Goal: Information Seeking & Learning: Learn about a topic

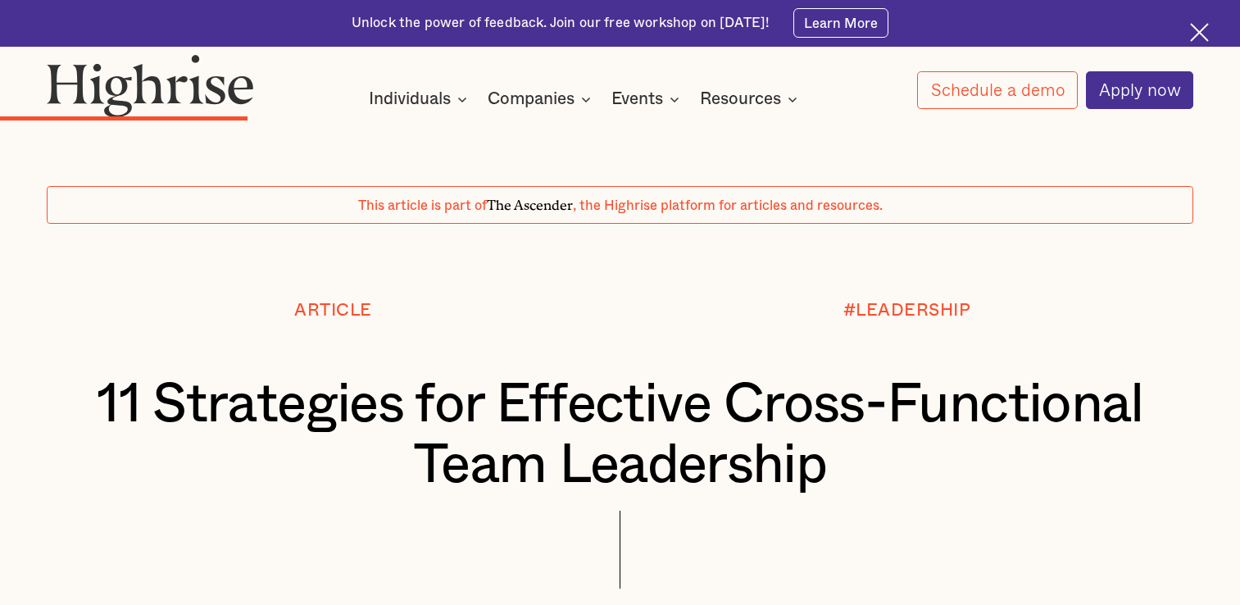
scroll to position [3900, 0]
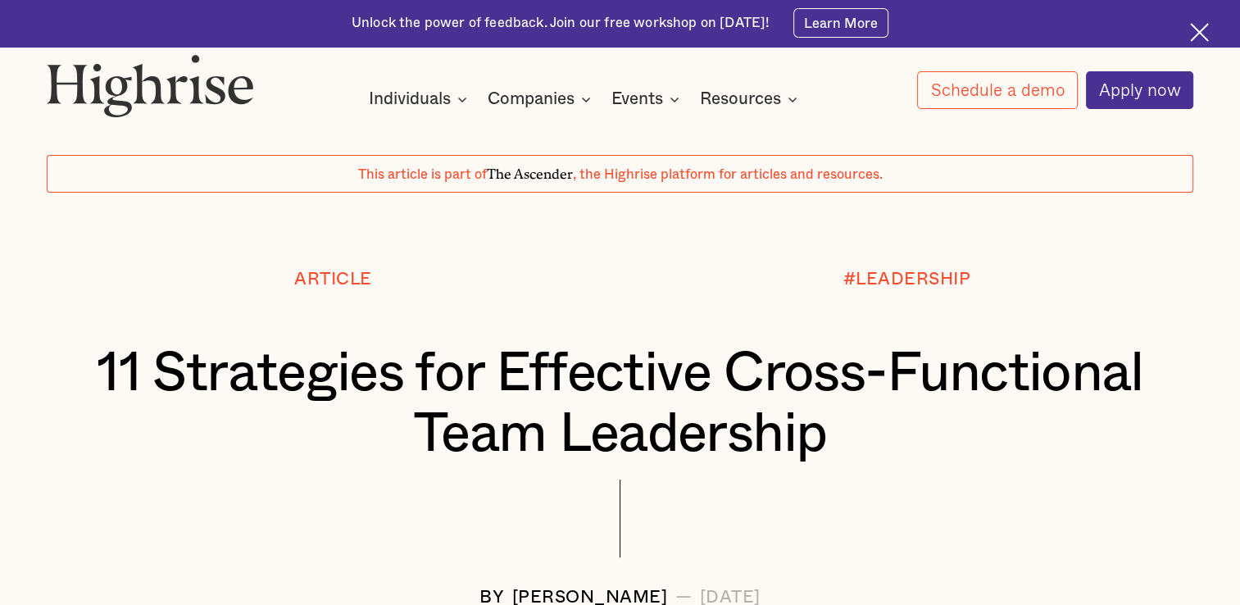
scroll to position [0, 0]
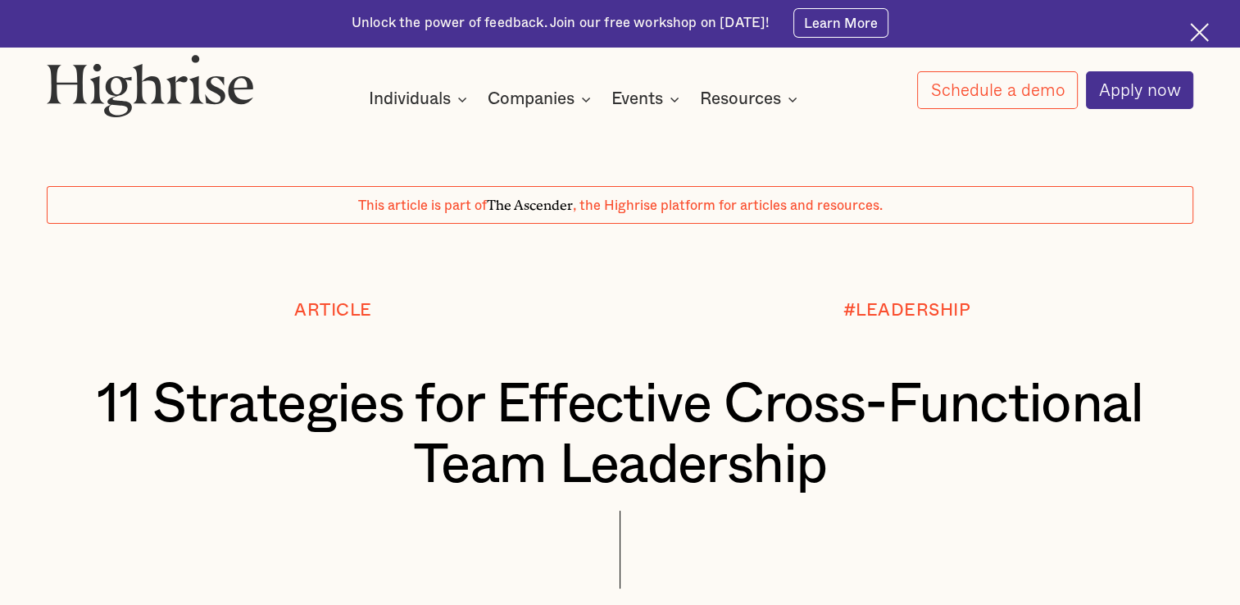
click at [757, 343] on div "#LEADERSHIP" at bounding box center [907, 338] width 574 height 74
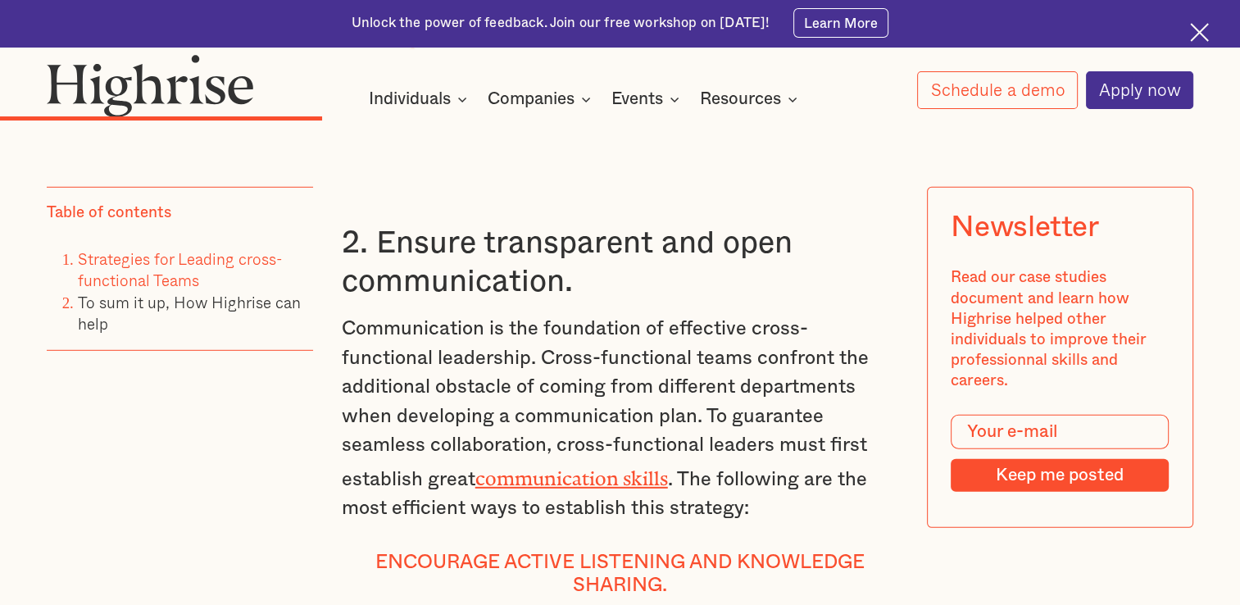
scroll to position [4687, 0]
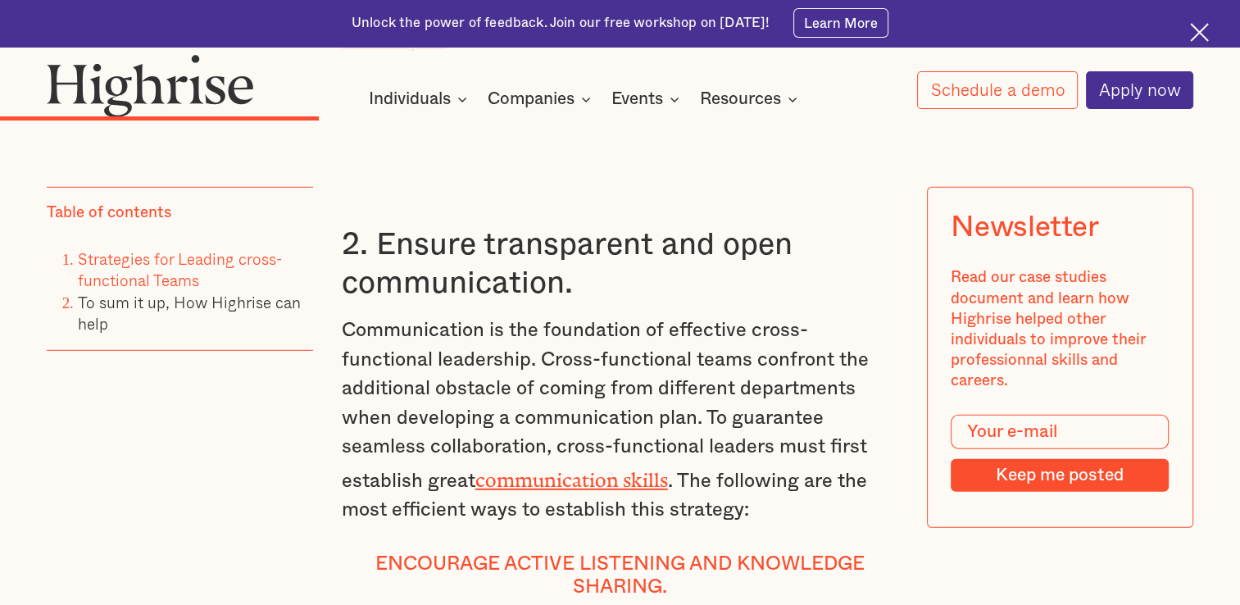
click at [704, 501] on p "Communication is the foundation of effective cross-functional leadership. Cross…" at bounding box center [620, 420] width 557 height 208
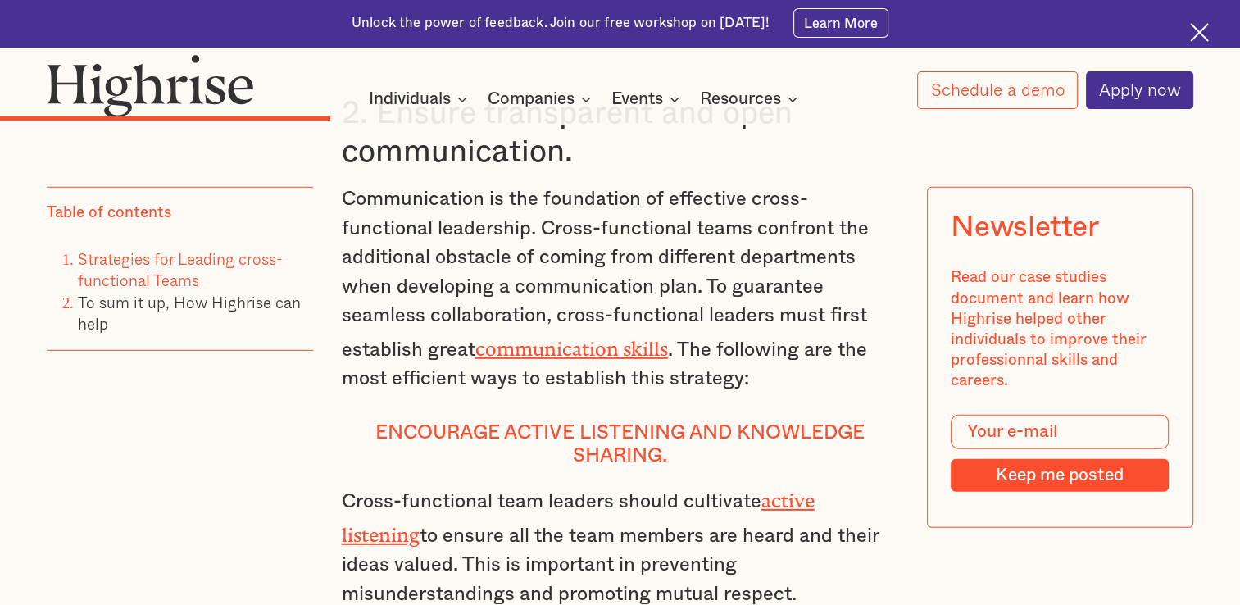
scroll to position [4785, 0]
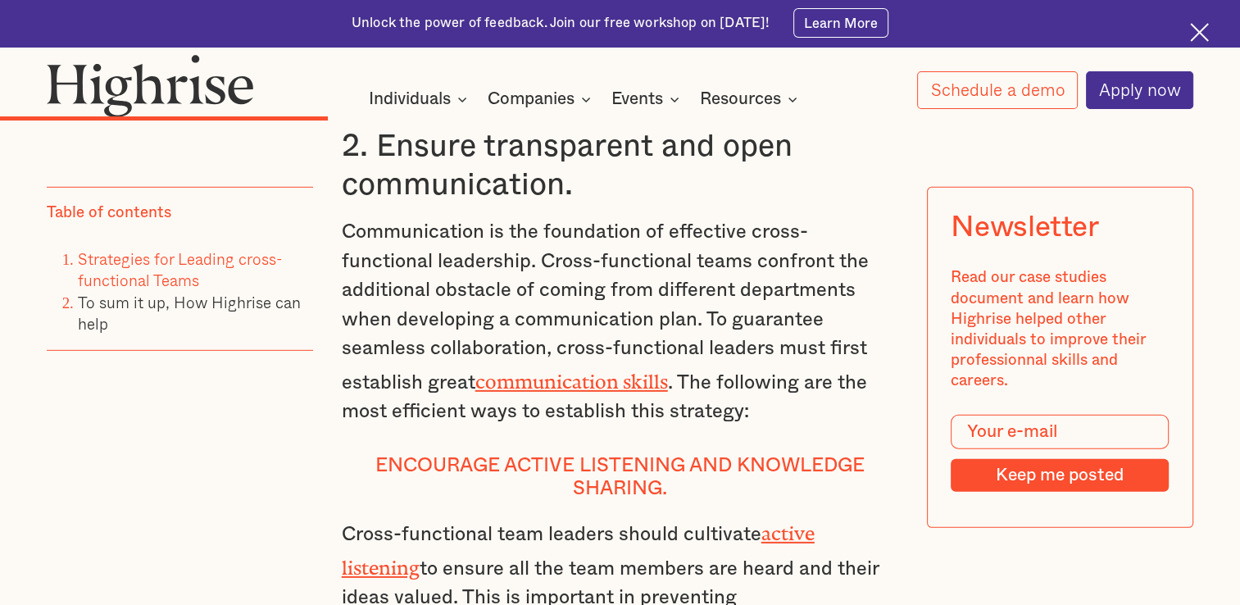
click at [426, 501] on h4 "Encourage active listening and knowledge sharing." at bounding box center [620, 477] width 557 height 47
click at [626, 492] on h4 "Encourage active listening and knowledge sharing." at bounding box center [620, 477] width 557 height 47
click at [635, 359] on p "Communication is the foundation of effective cross-functional leadership. Cross…" at bounding box center [620, 322] width 557 height 208
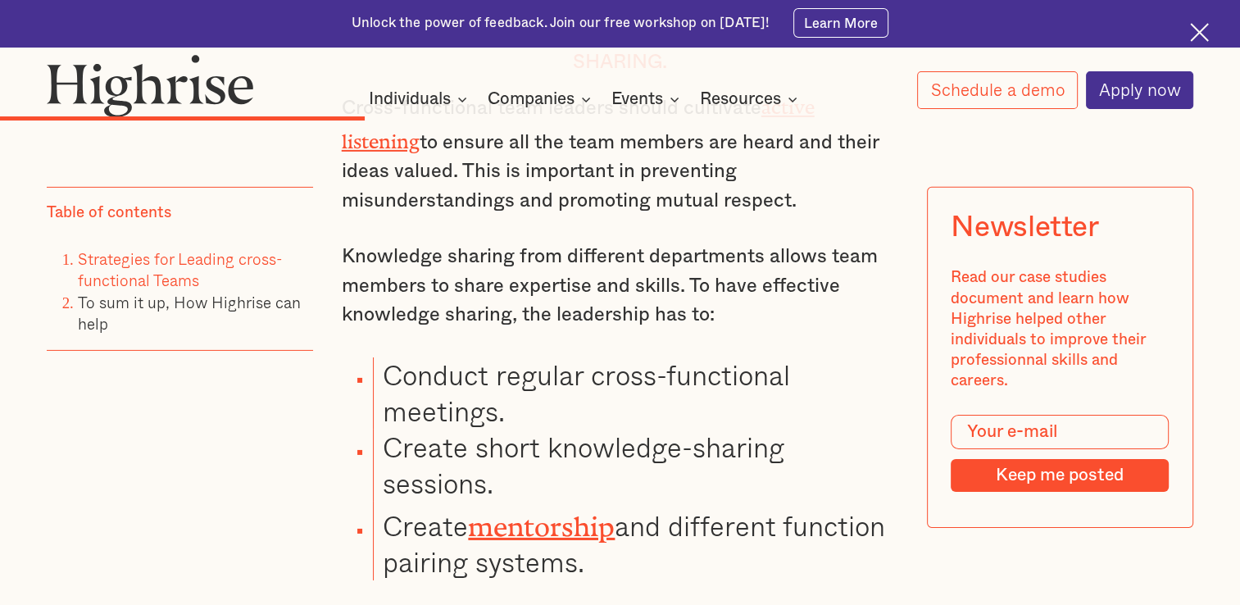
scroll to position [5179, 0]
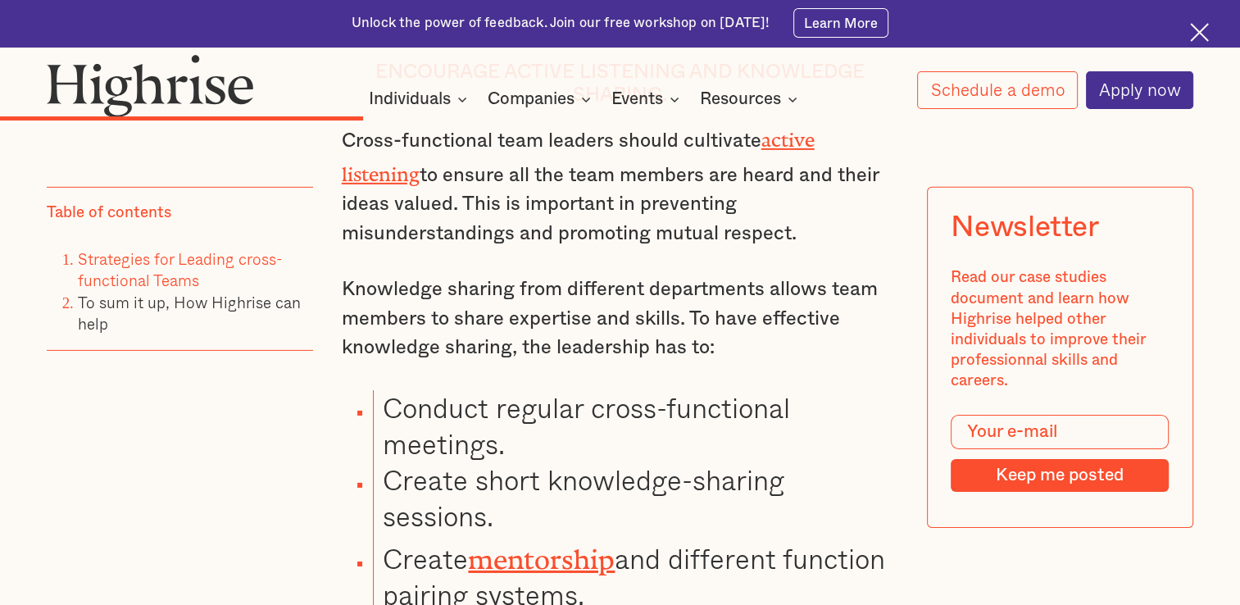
click at [579, 534] on li "Create short knowledge-sharing sessions." at bounding box center [636, 498] width 526 height 72
click at [651, 522] on li "Create short knowledge-sharing sessions." at bounding box center [636, 498] width 526 height 72
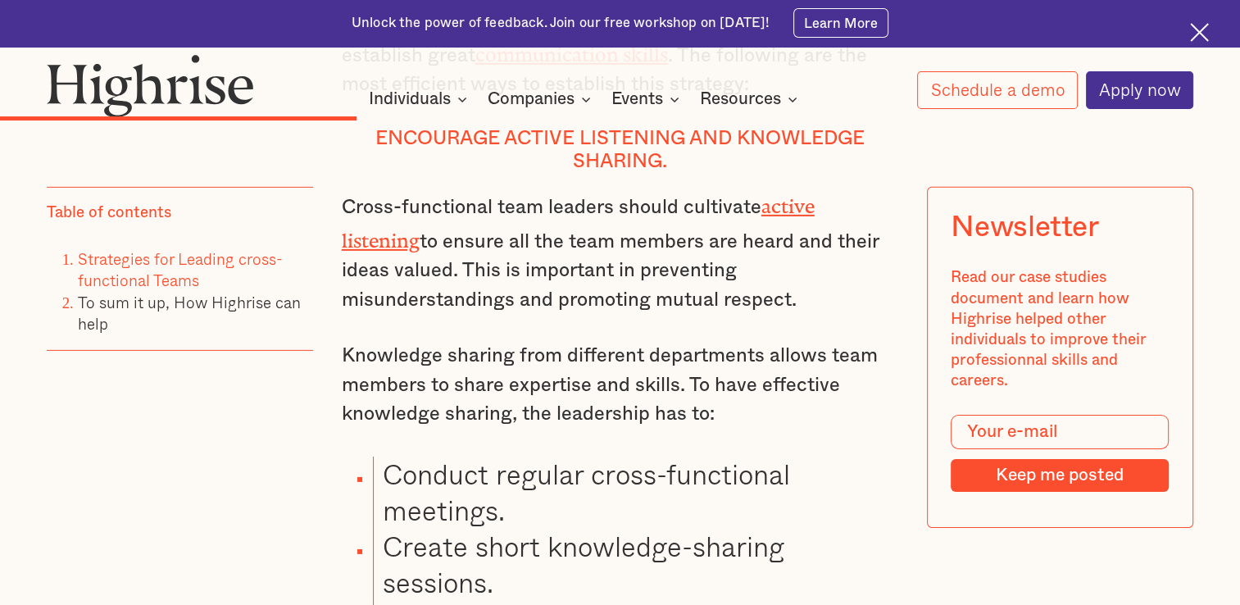
scroll to position [5113, 0]
click at [279, 424] on div "Table of contents Strategies for Leading cross-functional Teams To sum it up, H…" at bounding box center [180, 380] width 266 height 388
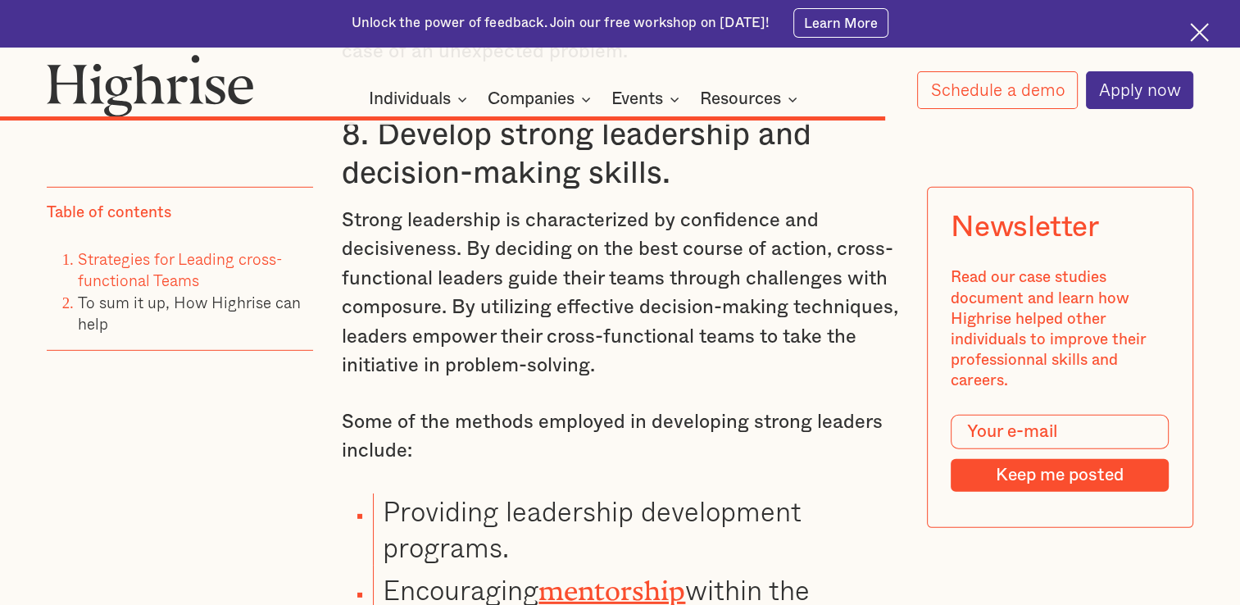
scroll to position [10980, 0]
